Goal: Task Accomplishment & Management: Manage account settings

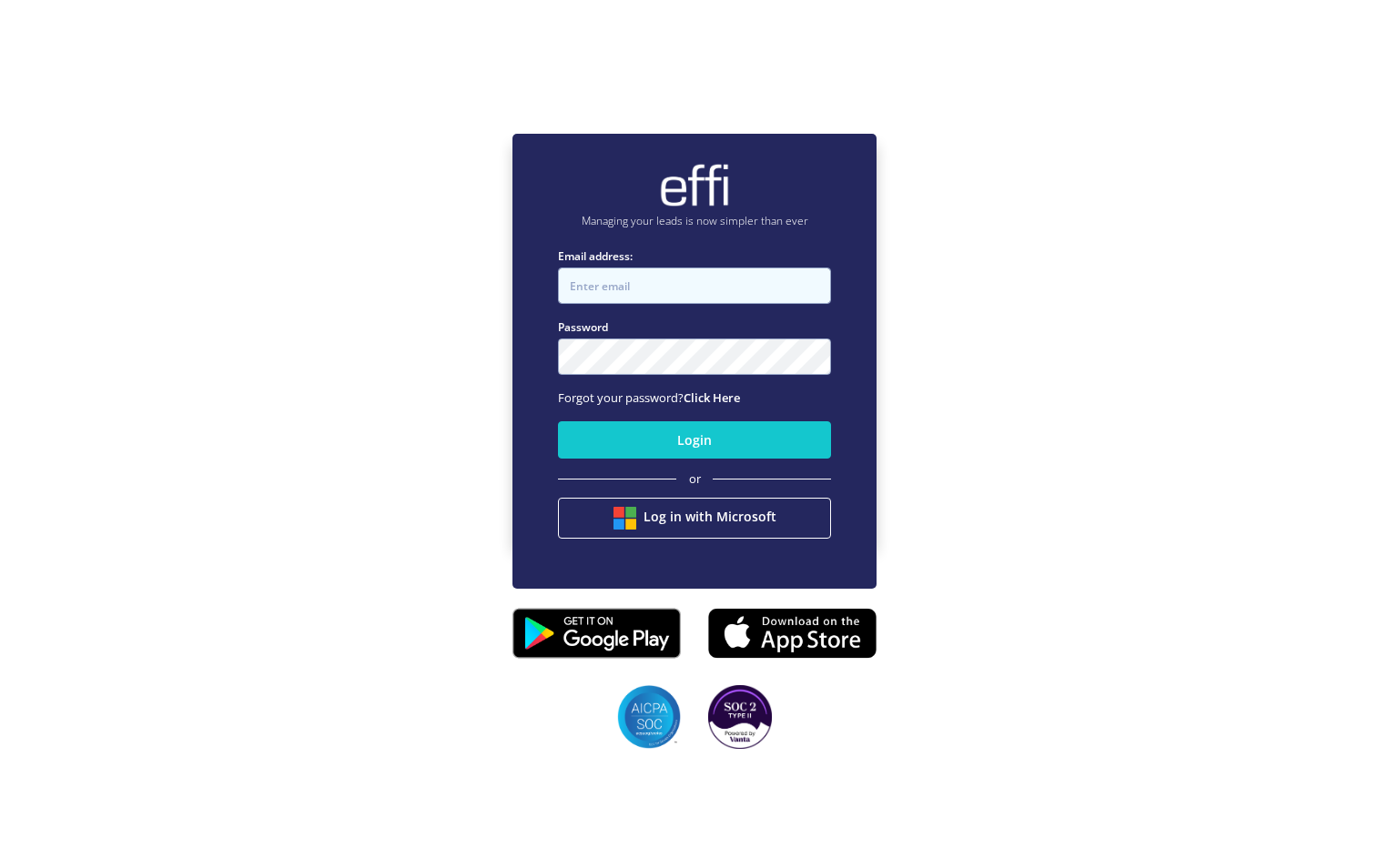
click at [631, 278] on input "Email address:" at bounding box center [694, 285] width 273 height 36
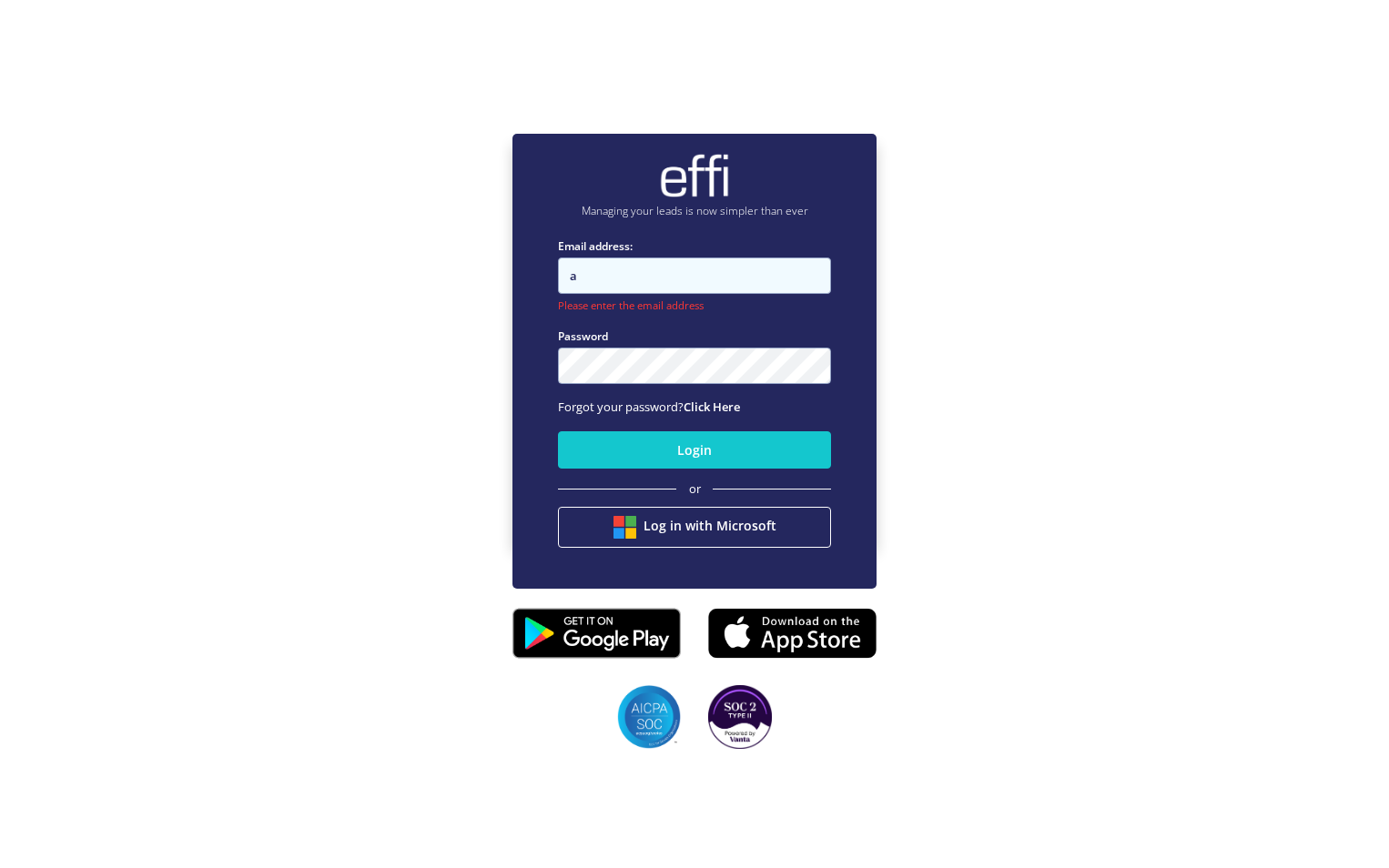
type input "[PERSON_NAME][EMAIL_ADDRESS][PERSON_NAME][DOMAIN_NAME]"
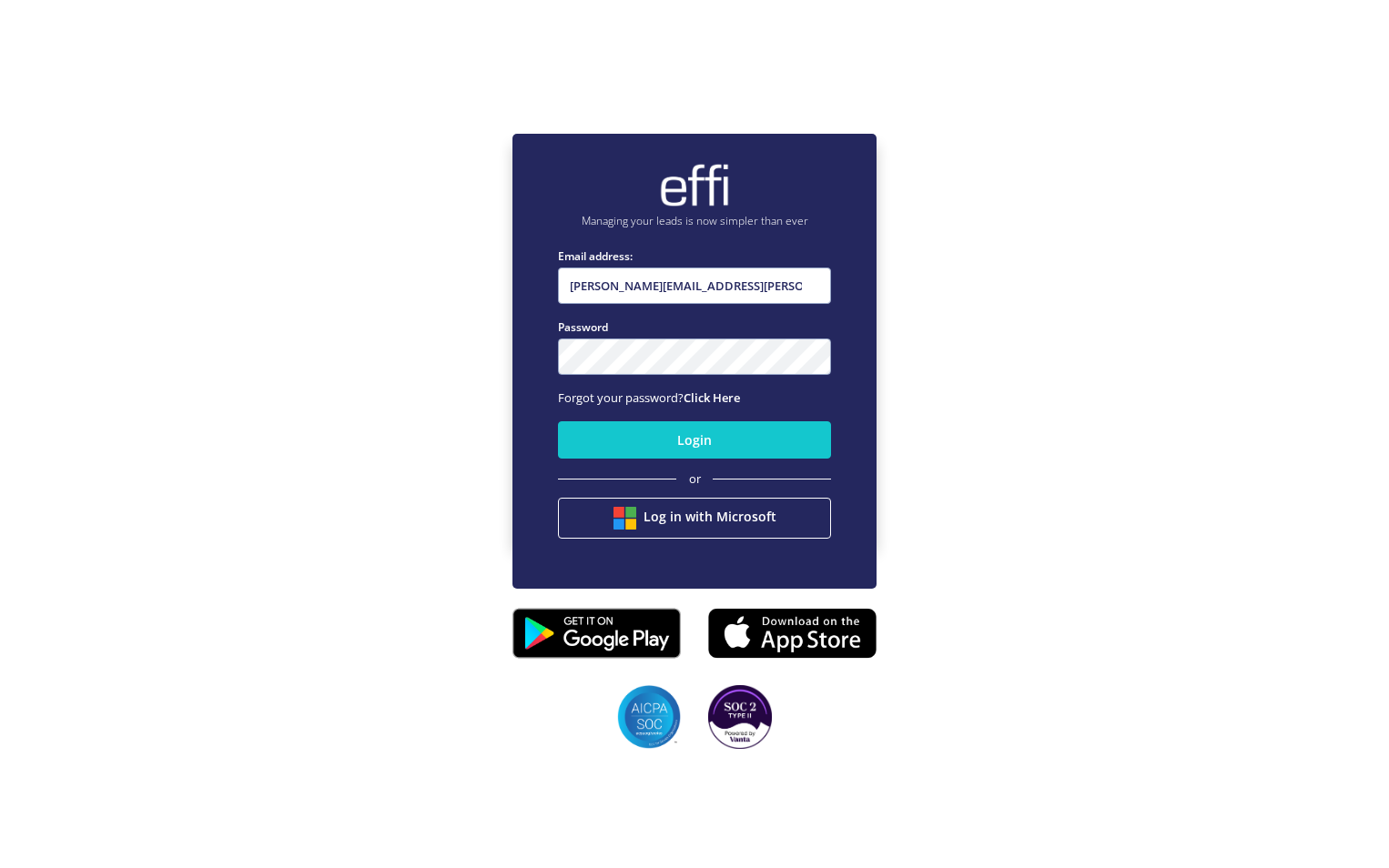
click at [689, 464] on div "Login or Log in with Microsoft" at bounding box center [694, 480] width 273 height 132
click at [691, 445] on button "Login" at bounding box center [694, 439] width 273 height 37
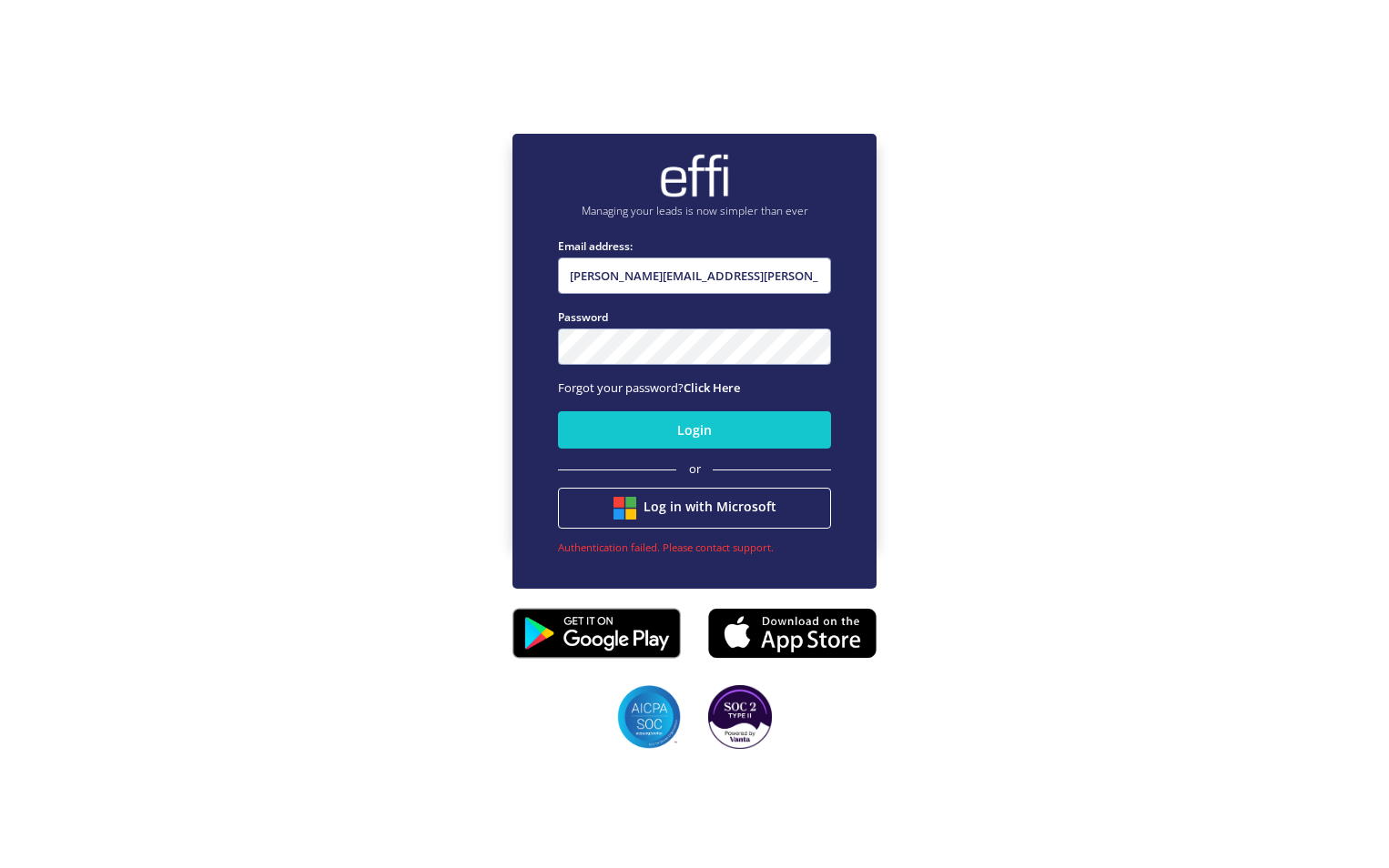
click at [558, 411] on button "Login" at bounding box center [694, 429] width 273 height 37
click at [428, 354] on div "Managing your leads is now simpler than ever Email address: [PERSON_NAME][EMAIL…" at bounding box center [694, 338] width 1389 height 868
click at [558, 411] on button "Login" at bounding box center [694, 429] width 273 height 37
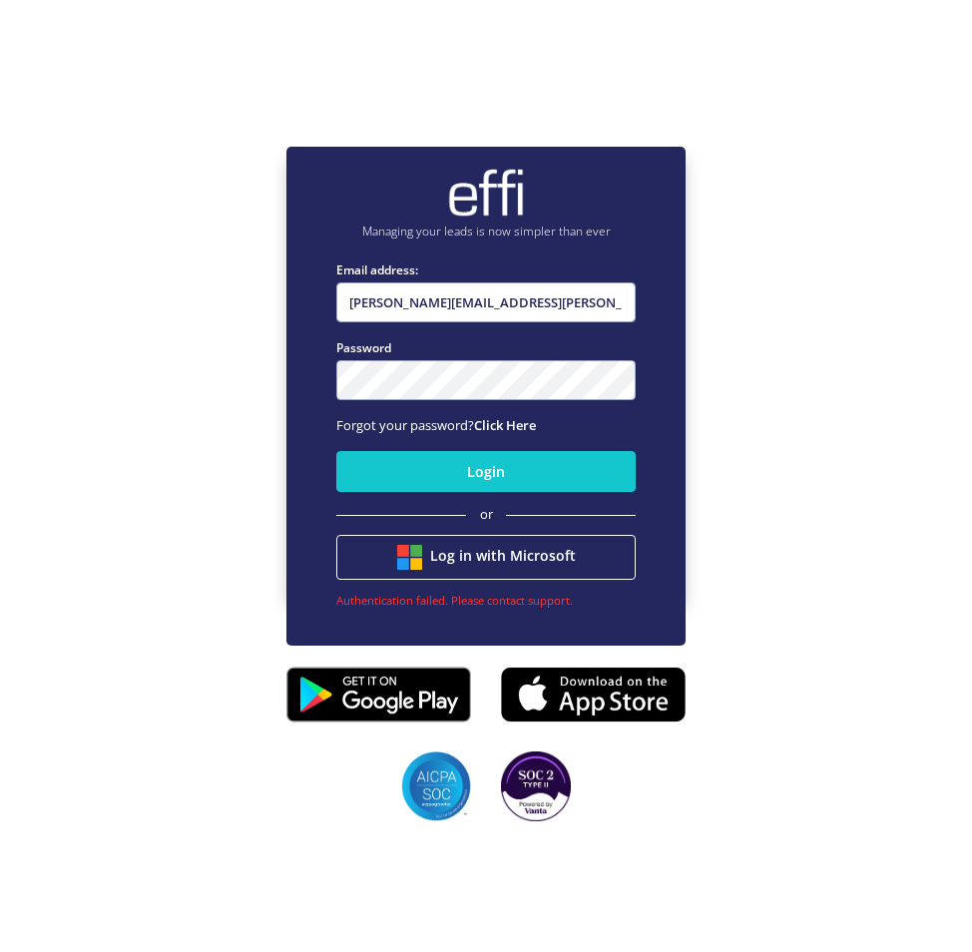
drag, startPoint x: 804, startPoint y: 212, endPoint x: 909, endPoint y: 307, distance: 142.8
click at [909, 307] on div "Managing your leads is now simpler than ever Email address: [PERSON_NAME][EMAIL…" at bounding box center [486, 371] width 972 height 952
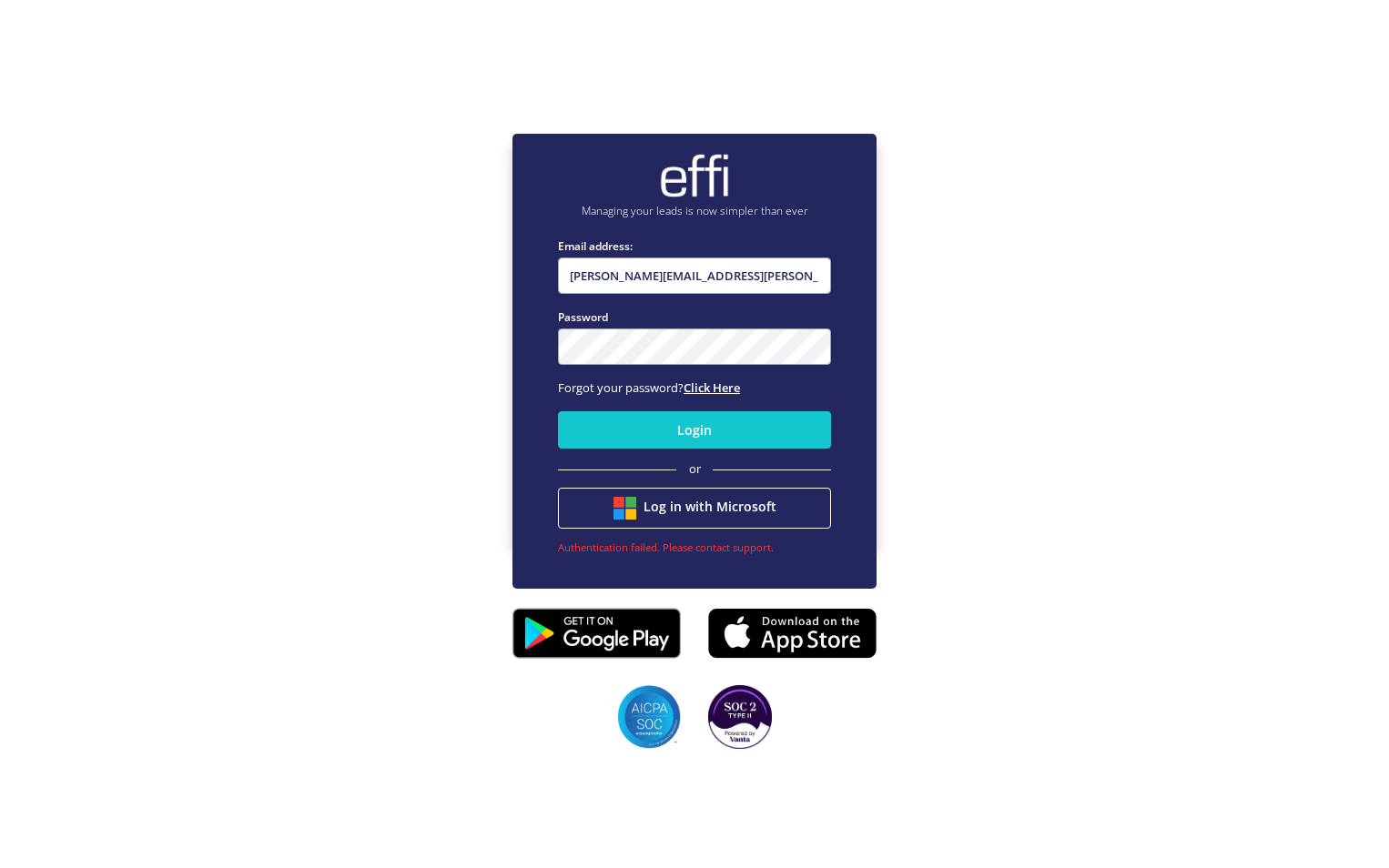
click at [713, 387] on link "Click Here" at bounding box center [712, 388] width 57 height 16
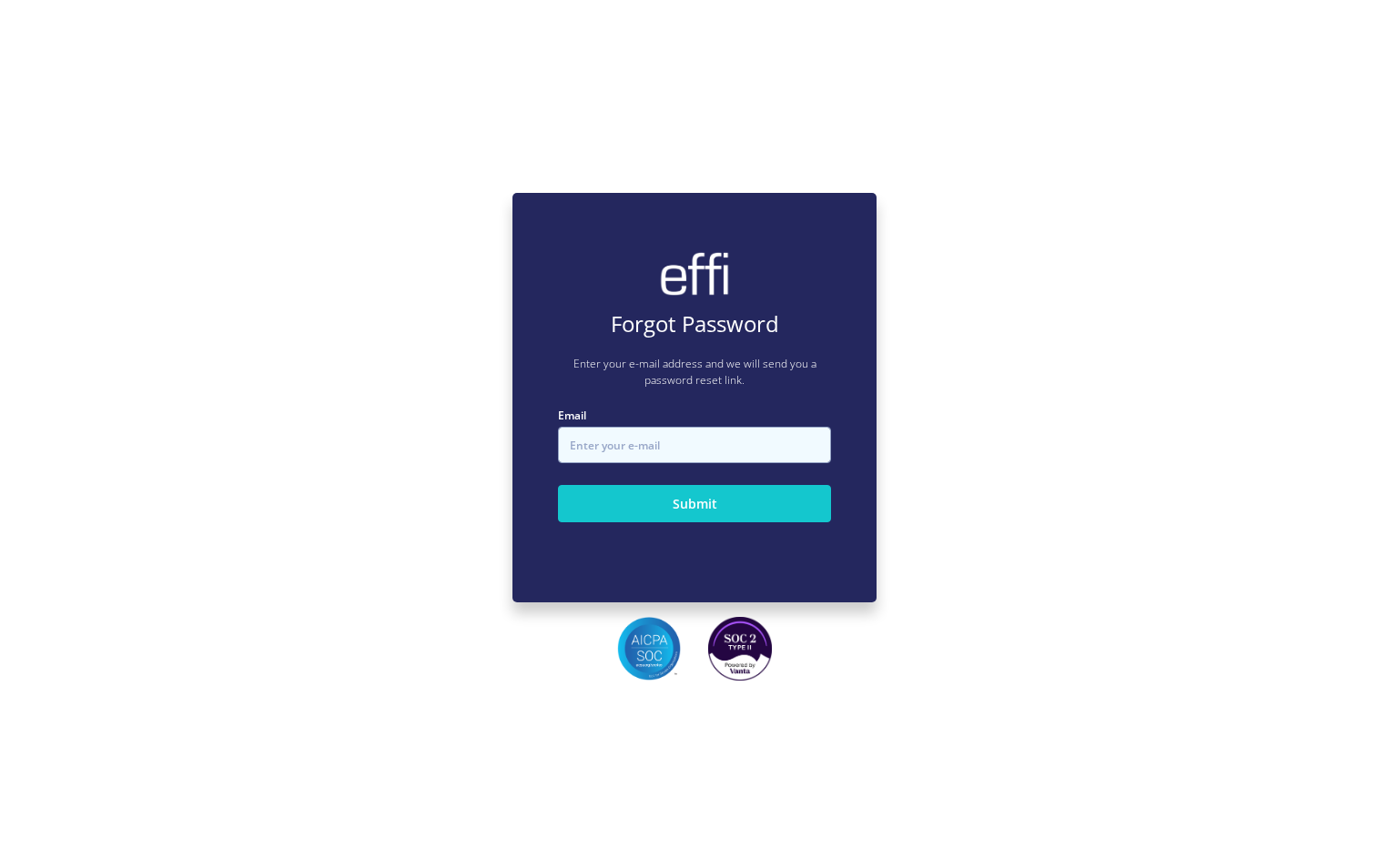
click at [664, 446] on input "Email" at bounding box center [694, 445] width 273 height 36
type input "[PERSON_NAME][EMAIL_ADDRESS][PERSON_NAME][DOMAIN_NAME]"
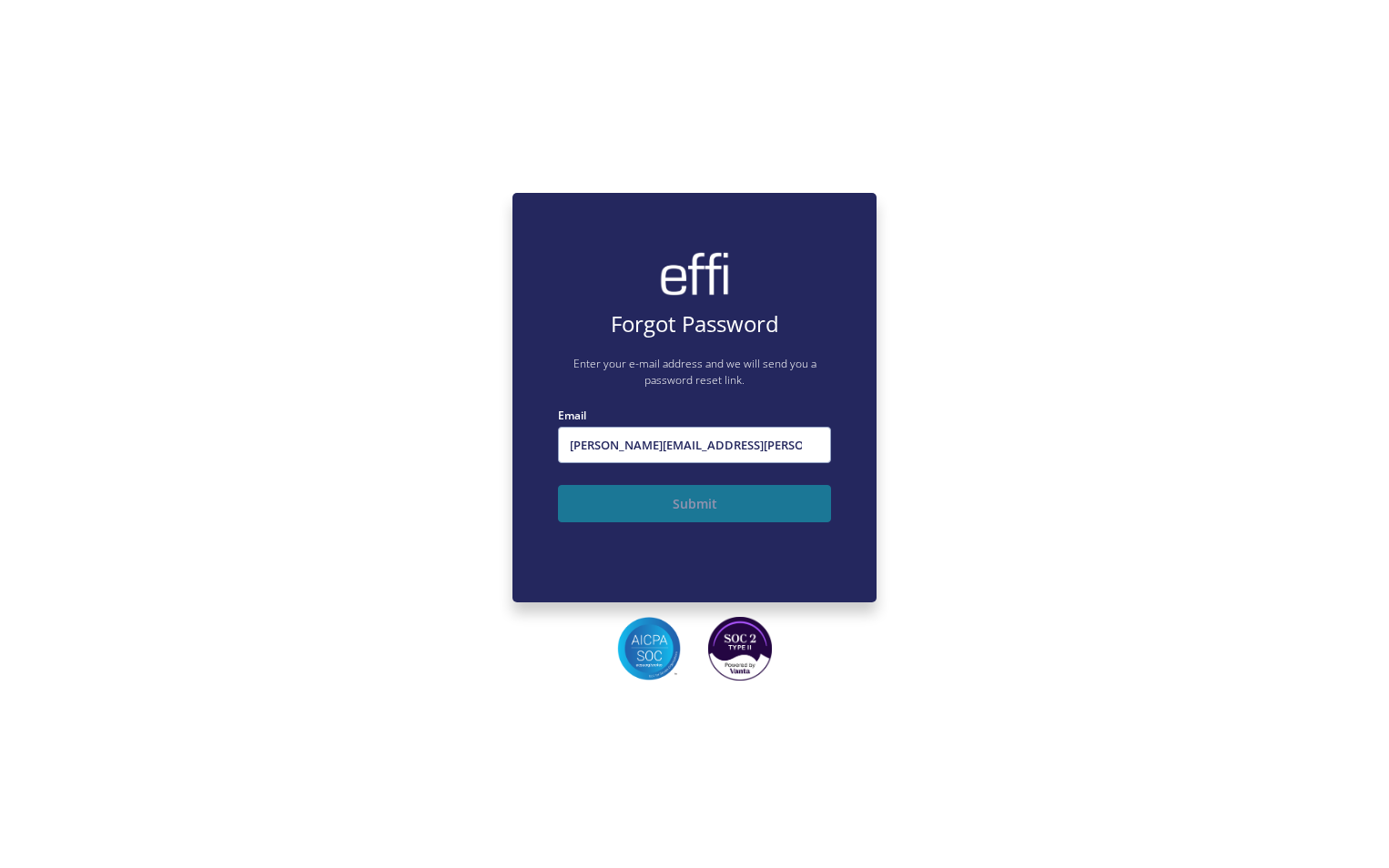
click at [674, 505] on button "Submit" at bounding box center [694, 503] width 273 height 37
